Goal: Task Accomplishment & Management: Manage account settings

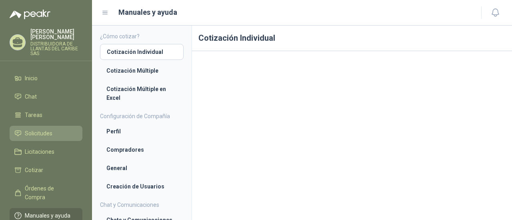
click at [56, 137] on li "Solicitudes" at bounding box center [45, 133] width 63 height 9
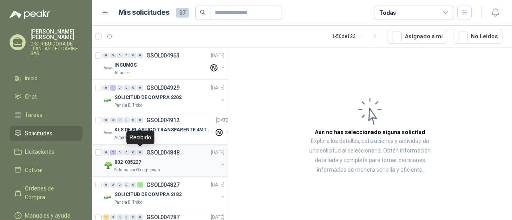
click at [140, 151] on div "0" at bounding box center [140, 153] width 6 height 6
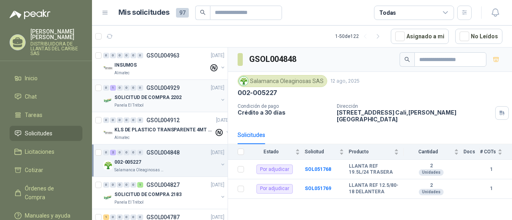
click at [170, 107] on div "Panela El Trébol" at bounding box center [166, 105] width 104 height 6
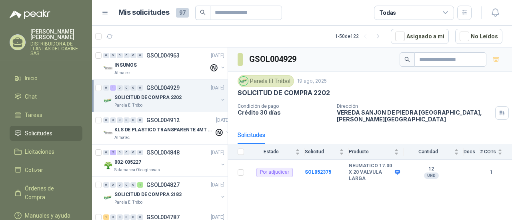
click at [313, 32] on article "1 - 50 de 122 Asignado a mi No Leídos" at bounding box center [302, 37] width 420 height 22
